Goal: Task Accomplishment & Management: Complete application form

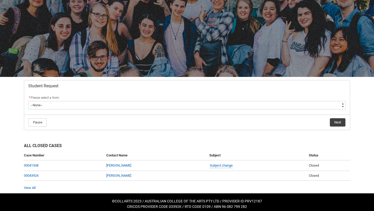
scroll to position [30, 0]
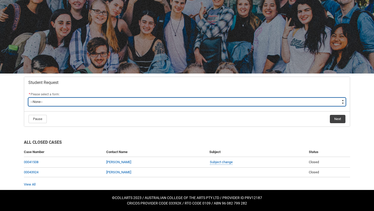
click at [195, 102] on select "--None-- Academic Transcript Application to Appeal Assignment Extension Change …" at bounding box center [187, 102] width 318 height 8
type lightning-select "Enrolment_Variation_Choice"
select select "Enrolment_Variation_Choice"
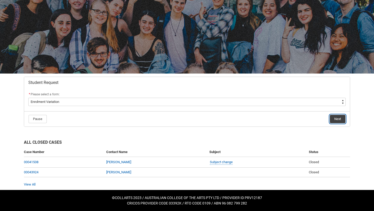
click at [337, 120] on button "Next" at bounding box center [338, 119] width 16 height 8
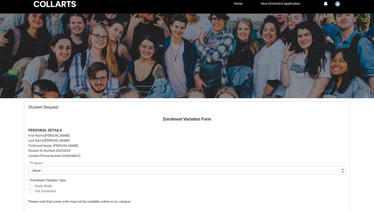
scroll to position [55, 0]
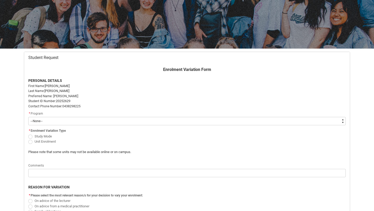
click at [30, 141] on span "Redu_Student_Request flow" at bounding box center [30, 142] width 4 height 4
click at [28, 139] on input "Unit Enrolment" at bounding box center [28, 139] width 0 height 0
radio input "true"
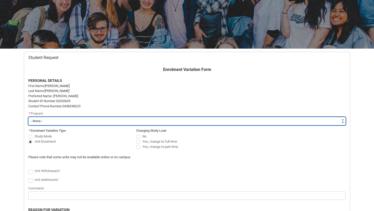
click at [54, 121] on select "--None-- Bachelor of Applied Business (Entertainment Management) V2" at bounding box center [187, 121] width 318 height 8
type lightning-select "recordPicklist_ProgramEnrollment.a0jOZ00000383YTYAY"
select select "recordPicklist_ProgramEnrollment.a0jOZ00000383YTYAY"
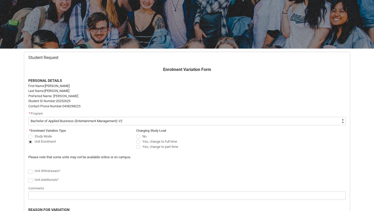
click at [139, 147] on span "Redu_Student_Request flow" at bounding box center [138, 147] width 4 height 4
click at [136, 144] on input "Yes, change to part-time" at bounding box center [136, 144] width 0 height 0
radio input "true"
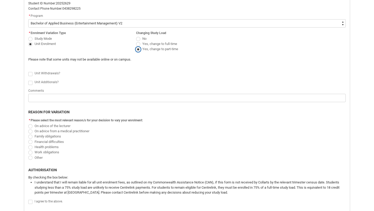
scroll to position [156, 0]
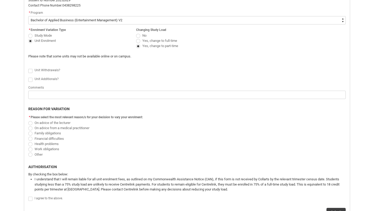
click at [30, 150] on span "Redu_Student_Request flow" at bounding box center [30, 149] width 4 height 4
click at [28, 147] on input "Work obligations" at bounding box center [28, 146] width 0 height 0
radio input "true"
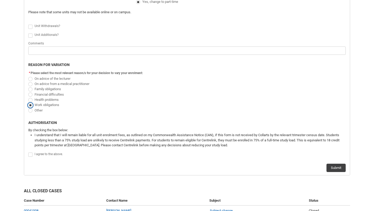
scroll to position [202, 0]
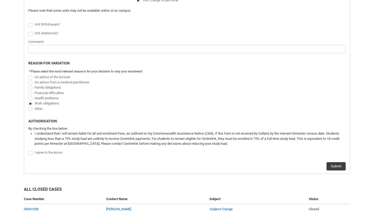
click at [31, 154] on span "Redu_Student_Request flow" at bounding box center [30, 153] width 4 height 4
click at [28, 151] on input "Redu_Student_Request flow" at bounding box center [28, 150] width 0 height 0
type lightning-input "true"
checkbox input "true"
click at [337, 164] on button "Submit" at bounding box center [336, 166] width 19 height 8
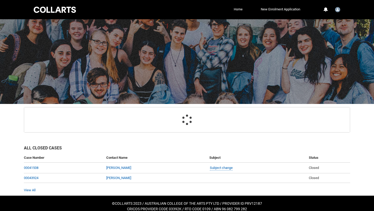
scroll to position [21, 0]
